Goal: Contribute content: Add original content to the website for others to see

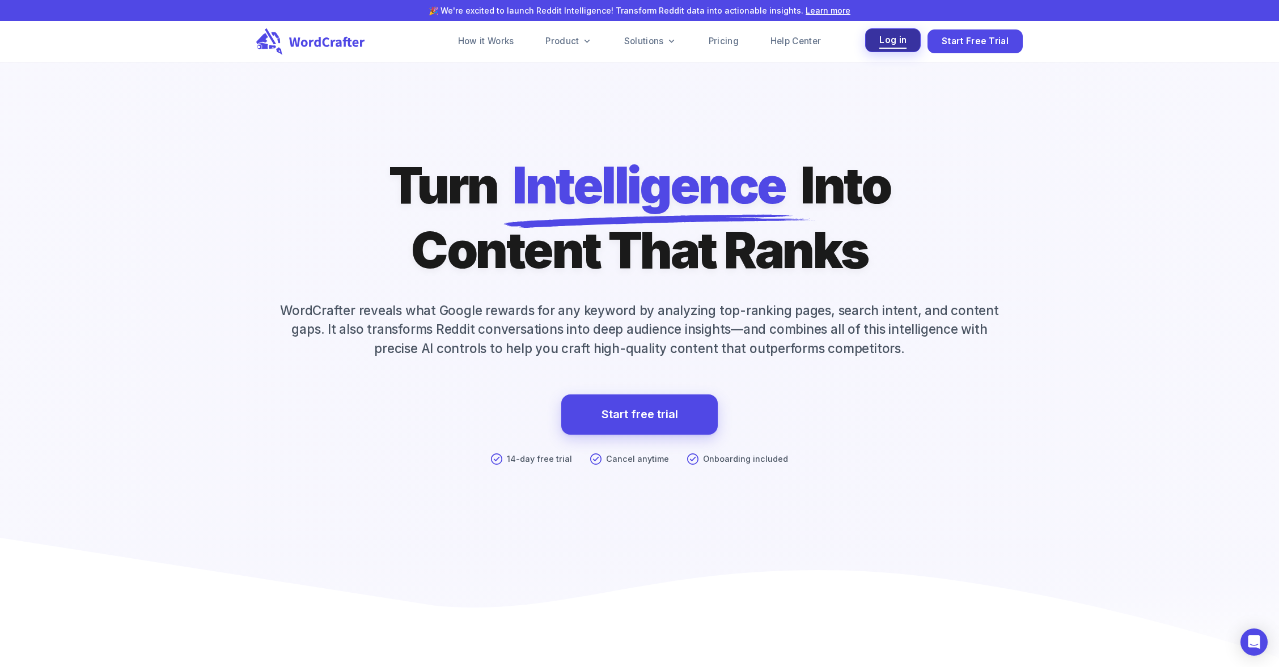
click at [889, 46] on span "Log in" at bounding box center [892, 40] width 27 height 15
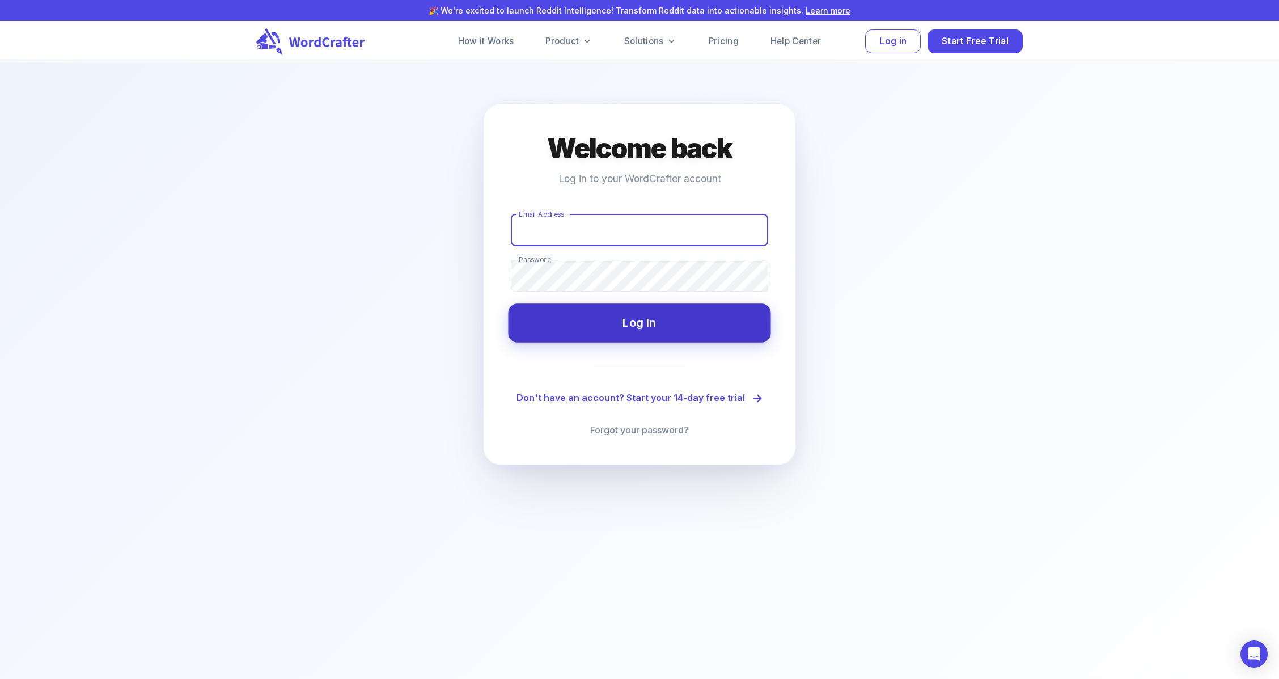
type input "[EMAIL_ADDRESS][DOMAIN_NAME]"
click at [651, 330] on button "Log In" at bounding box center [639, 322] width 262 height 39
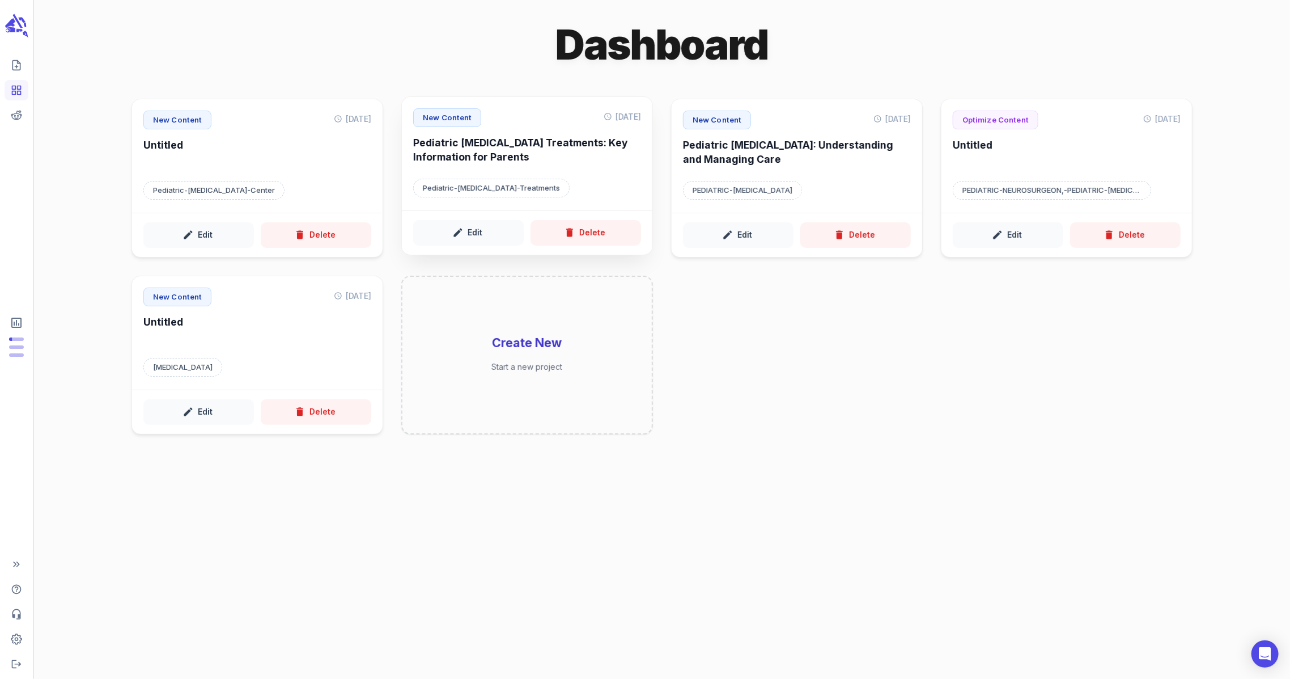
click at [510, 149] on h6 "Pediatric [MEDICAL_DATA] Treatments: Key Information for Parents" at bounding box center [527, 151] width 228 height 31
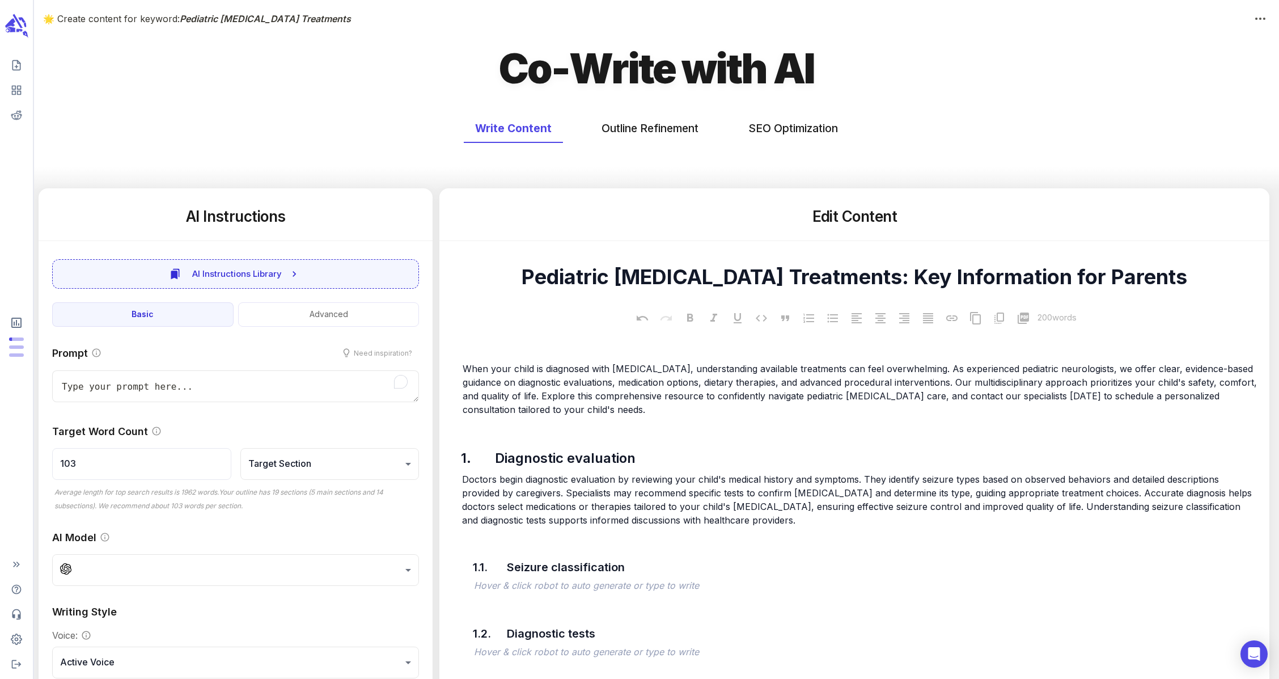
type textarea "x"
type input "103"
type textarea "x"
click at [639, 136] on button "Outline Refinement" at bounding box center [650, 128] width 120 height 30
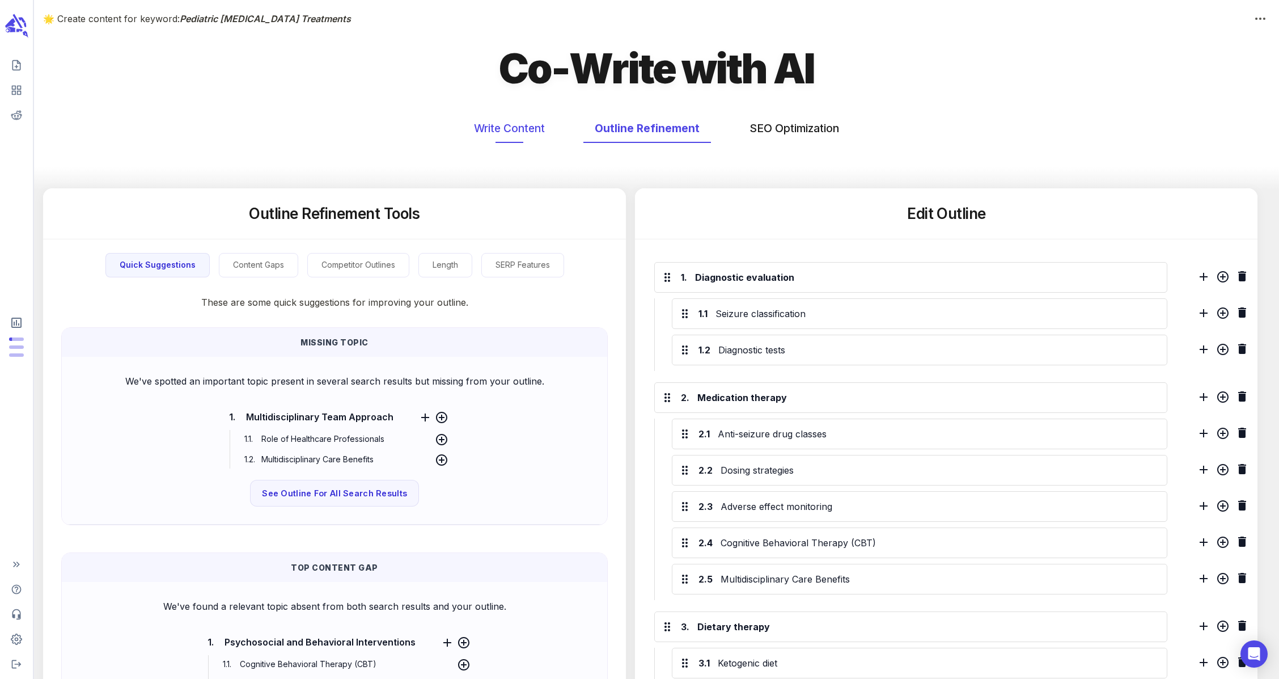
click at [545, 129] on button "Write Content" at bounding box center [510, 128] width 94 height 30
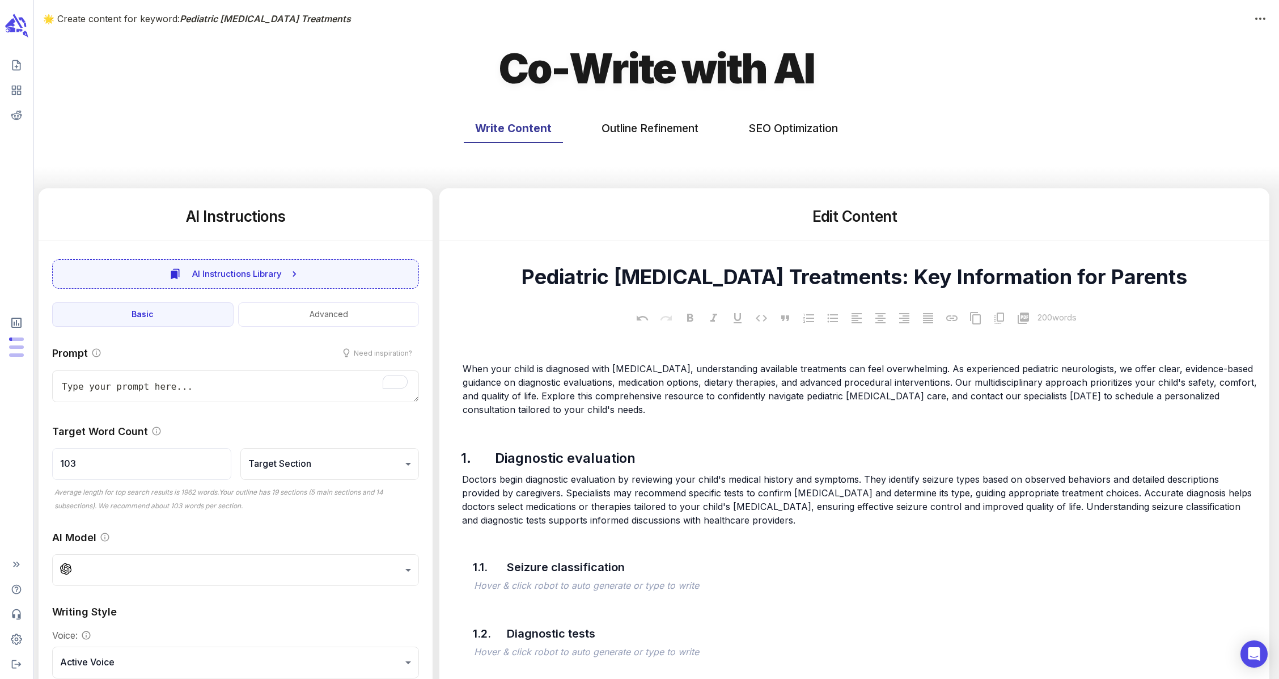
type textarea "x"
click at [16, 29] on icon "scrollable content" at bounding box center [16, 25] width 26 height 27
